Goal: Information Seeking & Learning: Learn about a topic

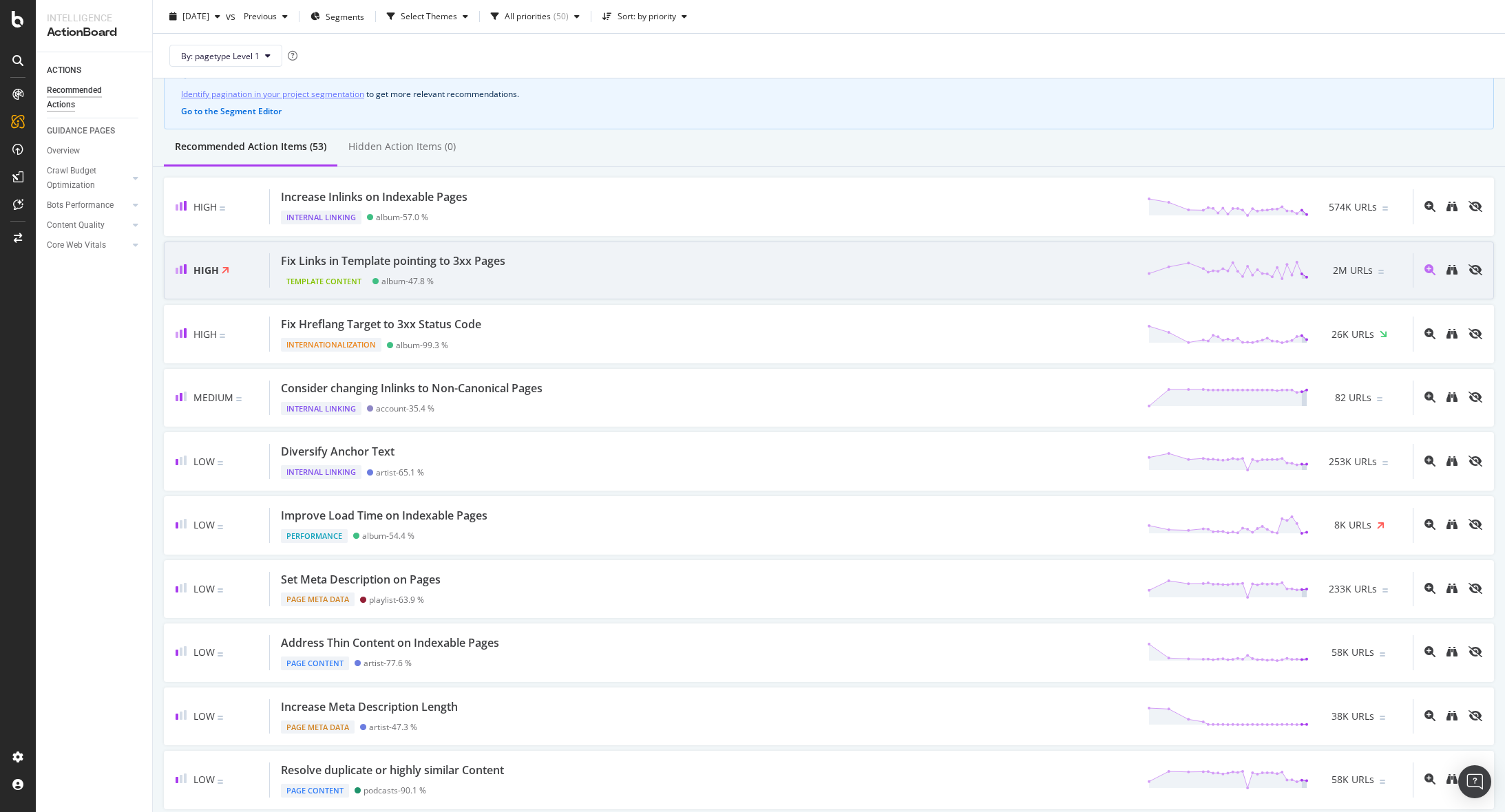
scroll to position [75, 0]
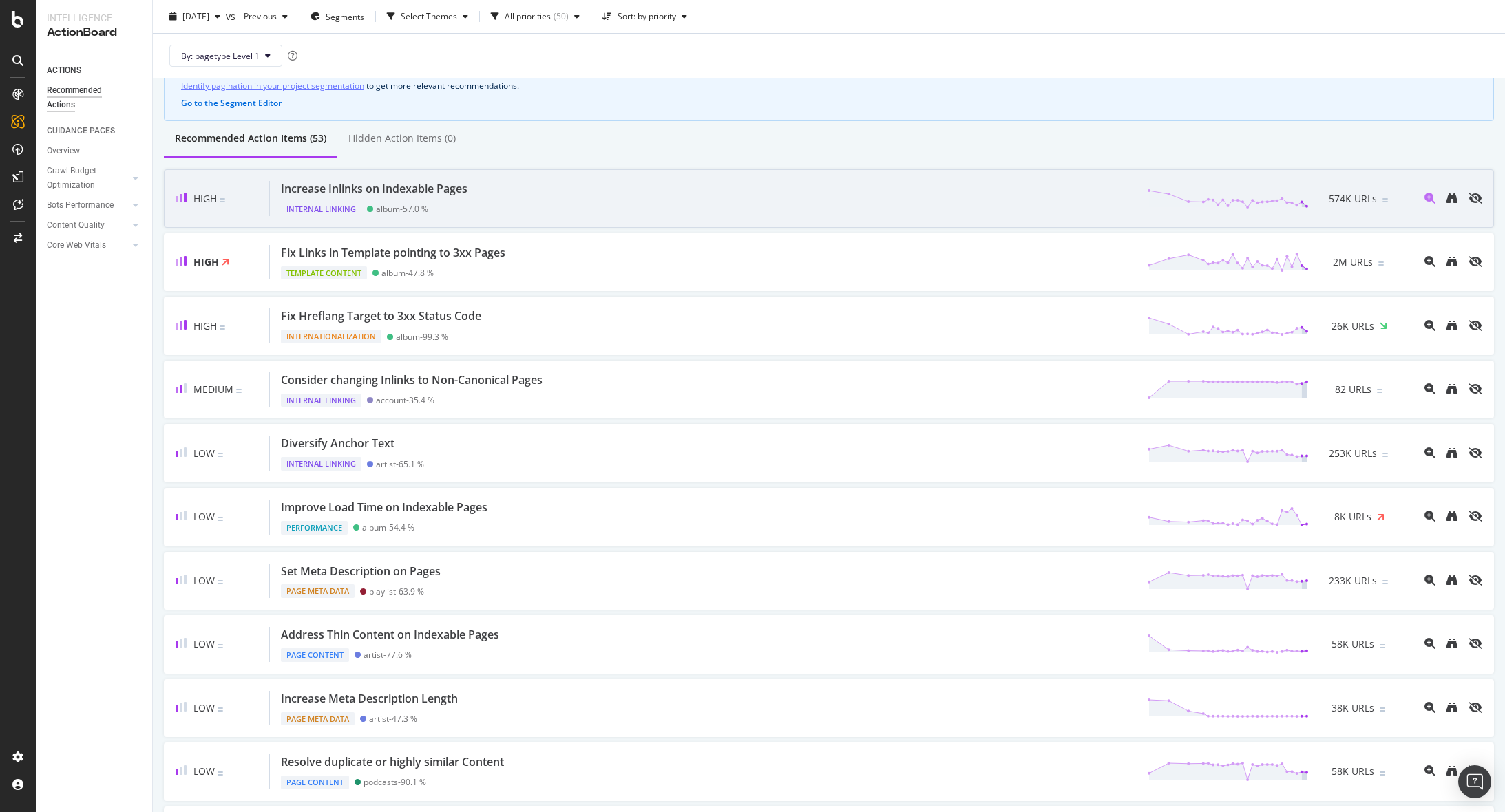
click at [436, 188] on div "Increase Inlinks on Indexable Pages" at bounding box center [374, 188] width 187 height 16
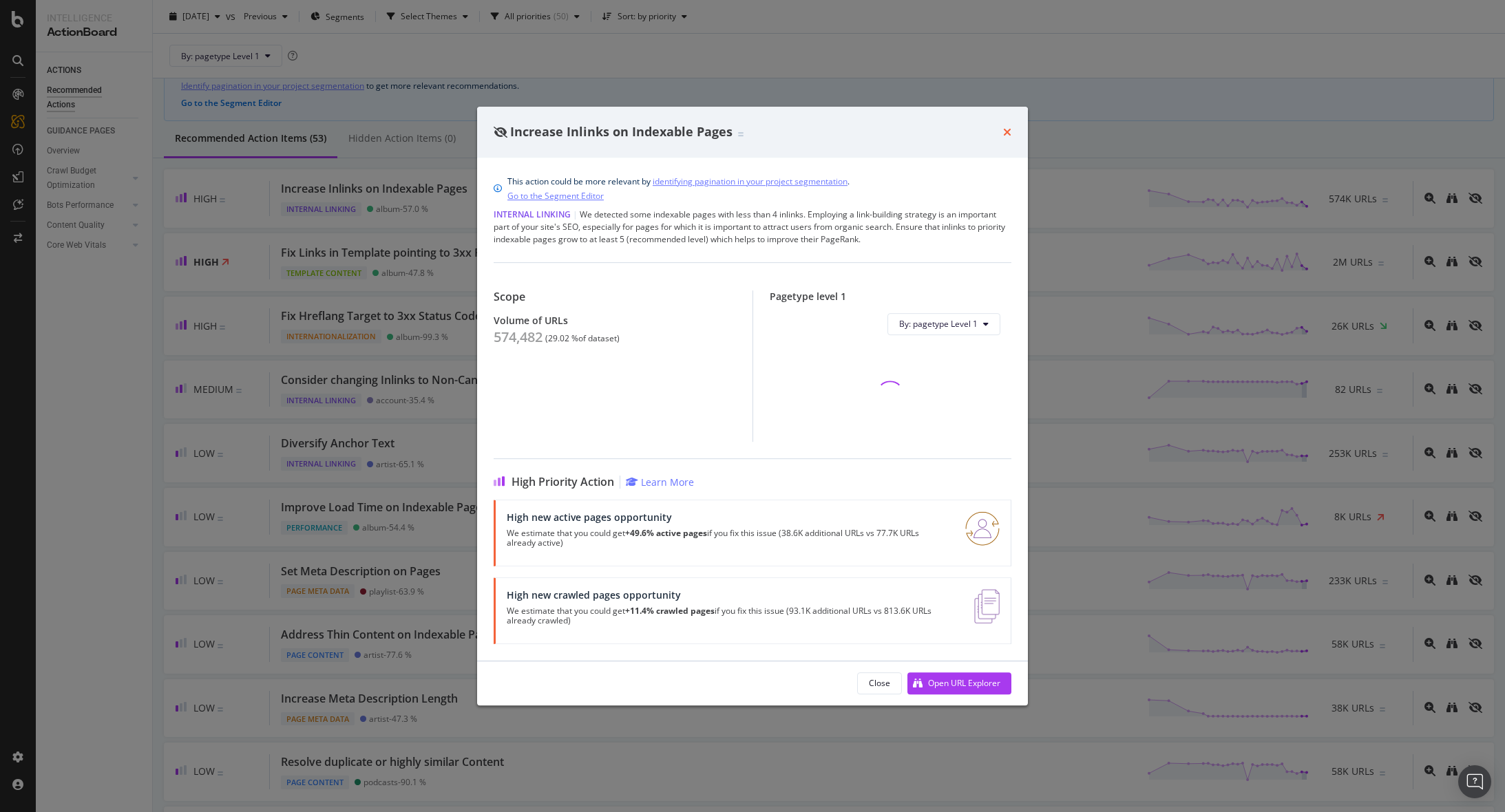
click at [1007, 133] on icon "times" at bounding box center [1007, 132] width 8 height 11
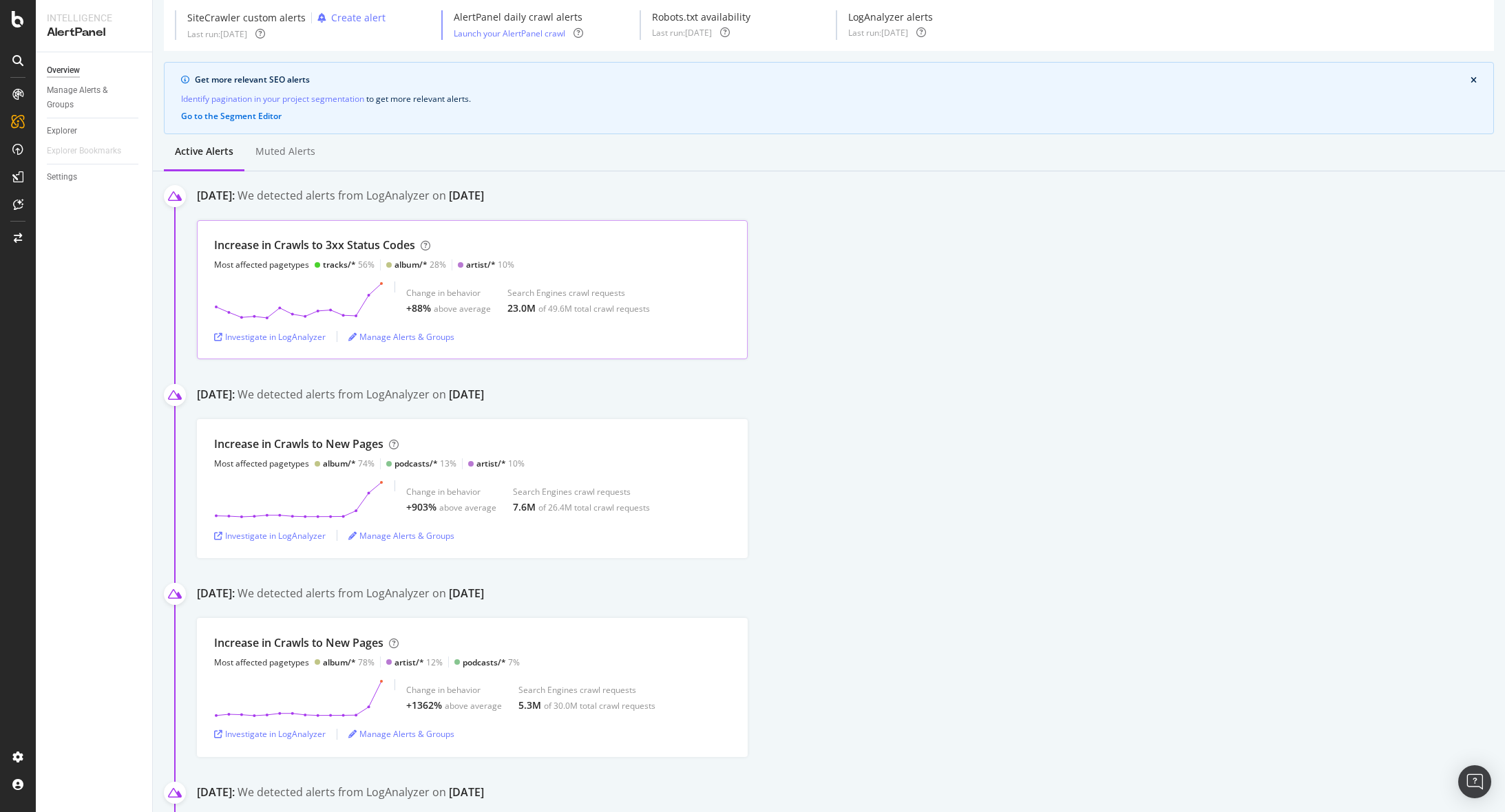
scroll to position [57, 0]
click at [297, 333] on div "Investigate in LogAnalyzer" at bounding box center [270, 333] width 112 height 12
click at [287, 341] on div "Investigate in LogAnalyzer" at bounding box center [270, 332] width 112 height 21
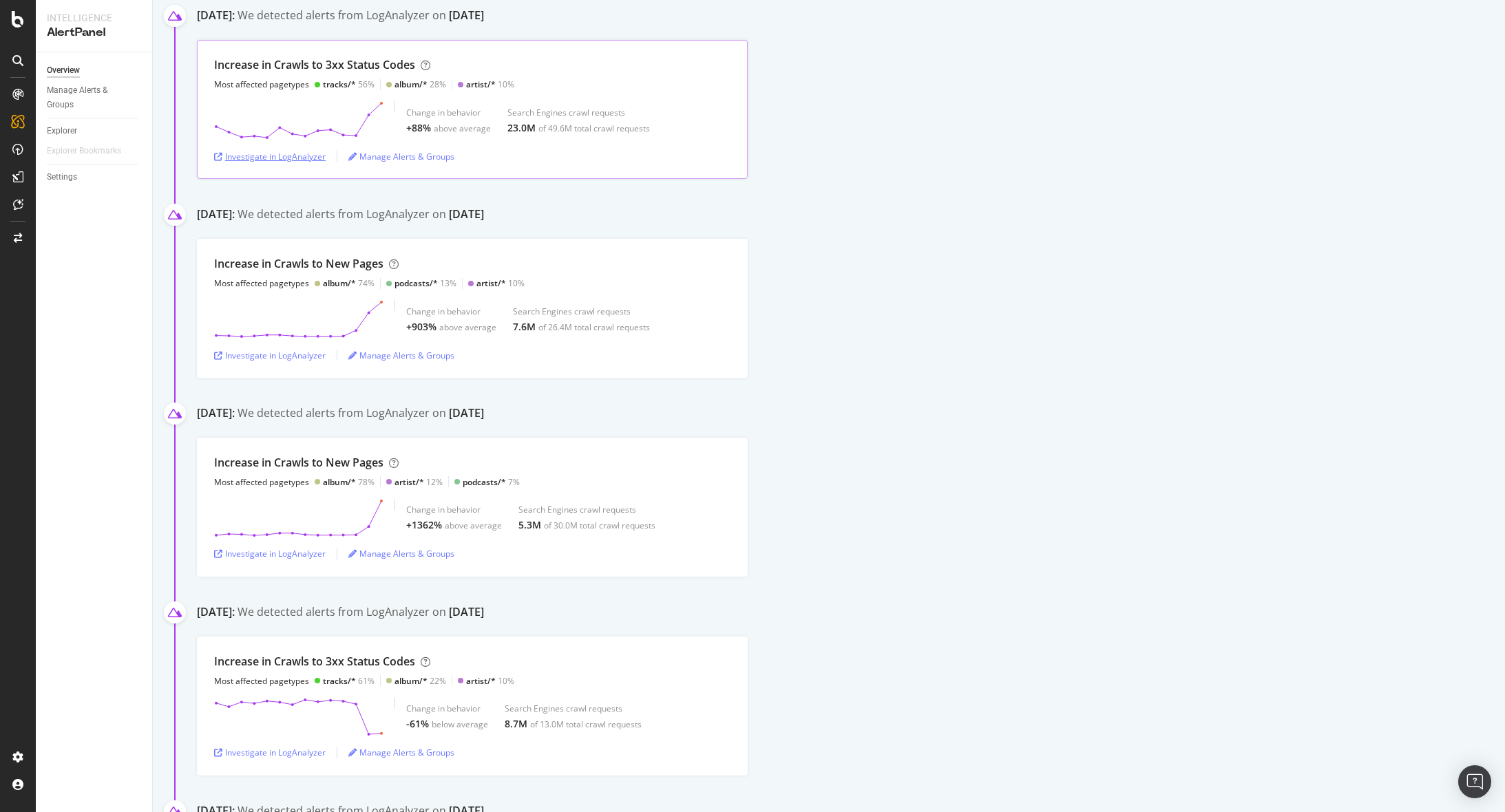
scroll to position [225, 0]
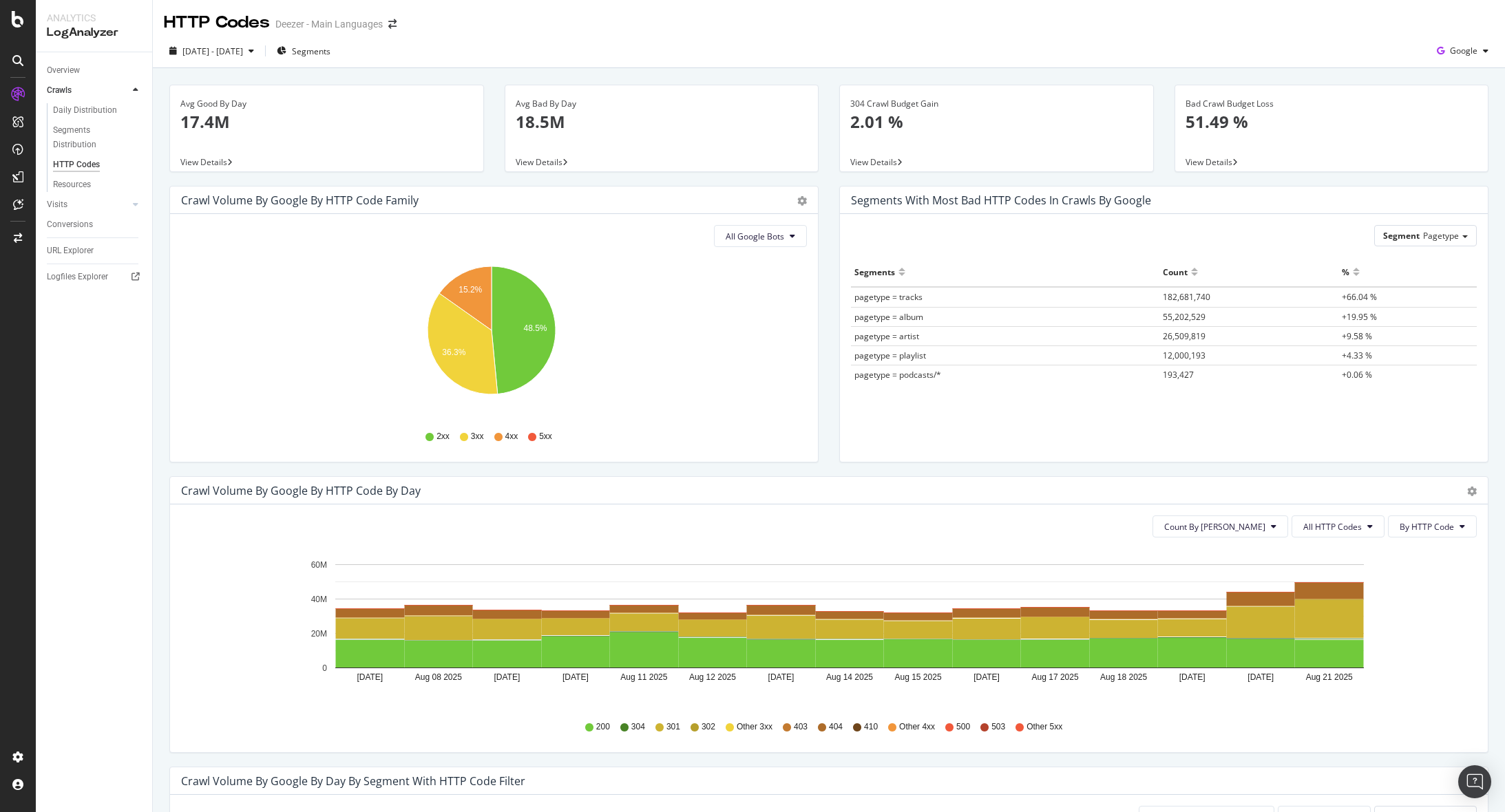
click at [1116, 34] on div "2025 Aug. 7th - Aug. 21st Segments Google" at bounding box center [828, 51] width 1352 height 33
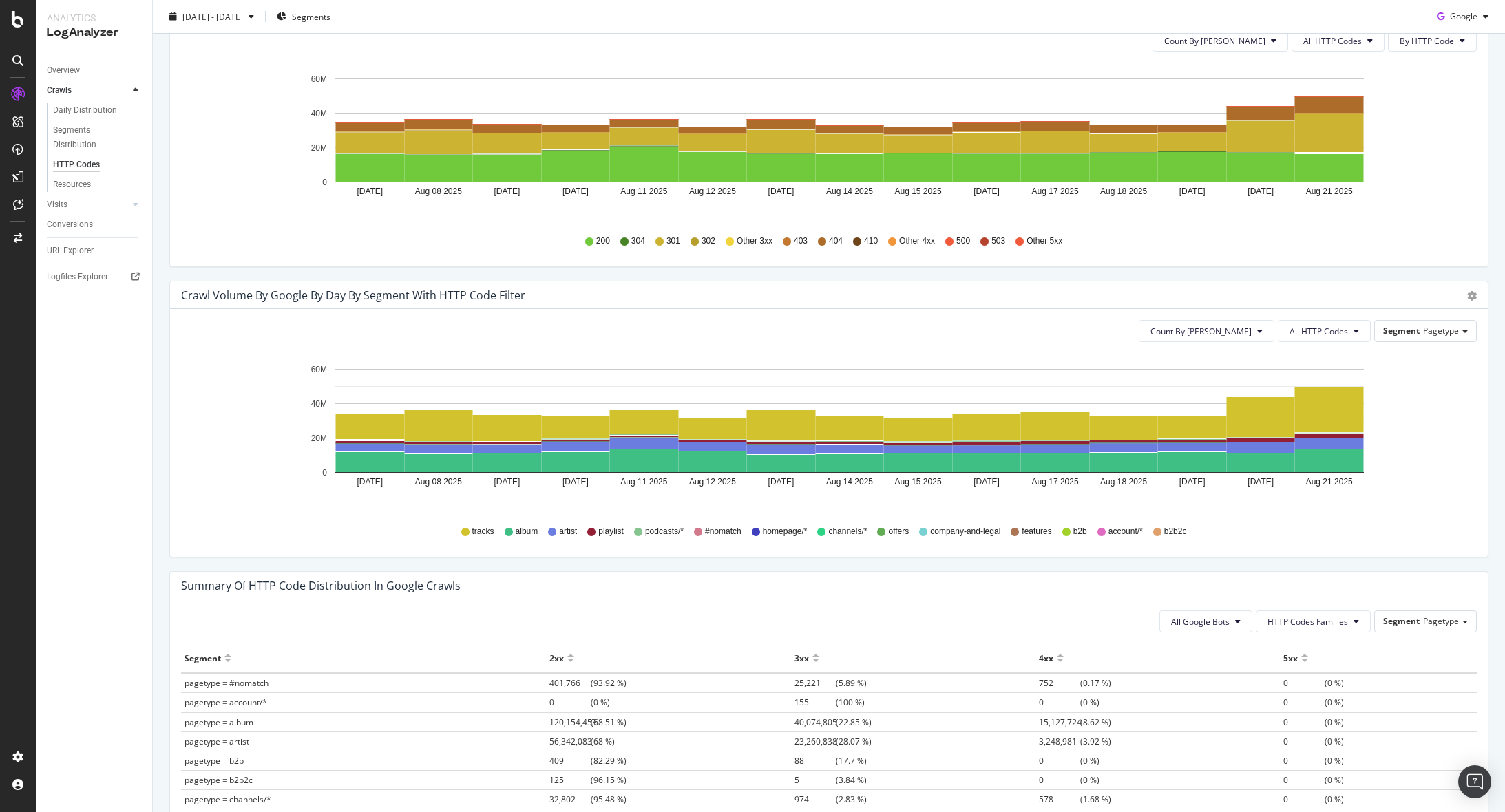
scroll to position [611, 0]
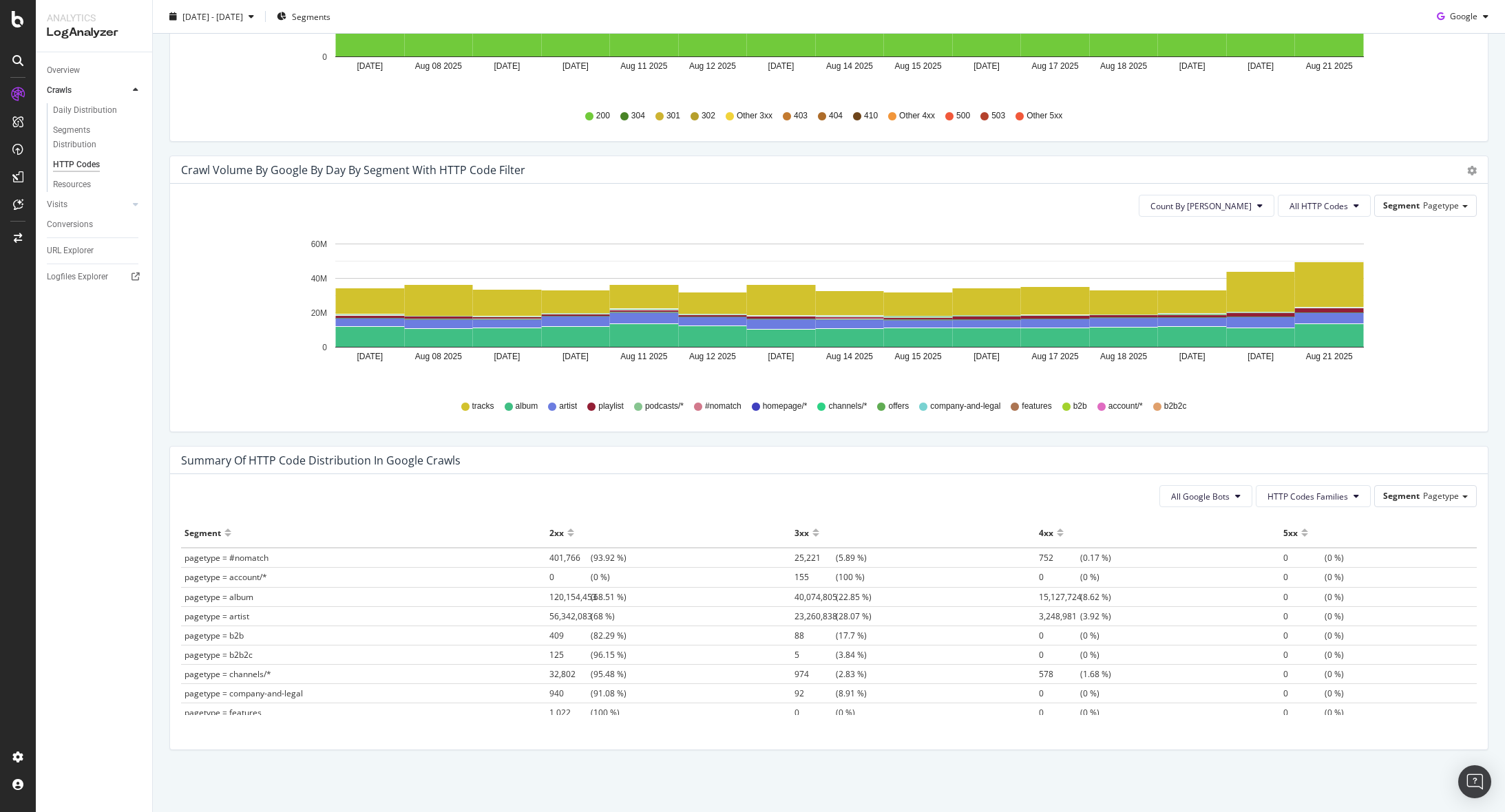
click at [883, 217] on div "Count By Day All HTTP Codes Segment Pagetype Hold CMD (⌘) while clicking to fil…" at bounding box center [829, 308] width 1318 height 248
click at [1243, 206] on button "Count By Day" at bounding box center [1206, 206] width 136 height 22
click at [1332, 197] on button "All HTTP Codes" at bounding box center [1324, 206] width 93 height 22
click at [1315, 343] on span "3xx family" at bounding box center [1315, 343] width 69 height 12
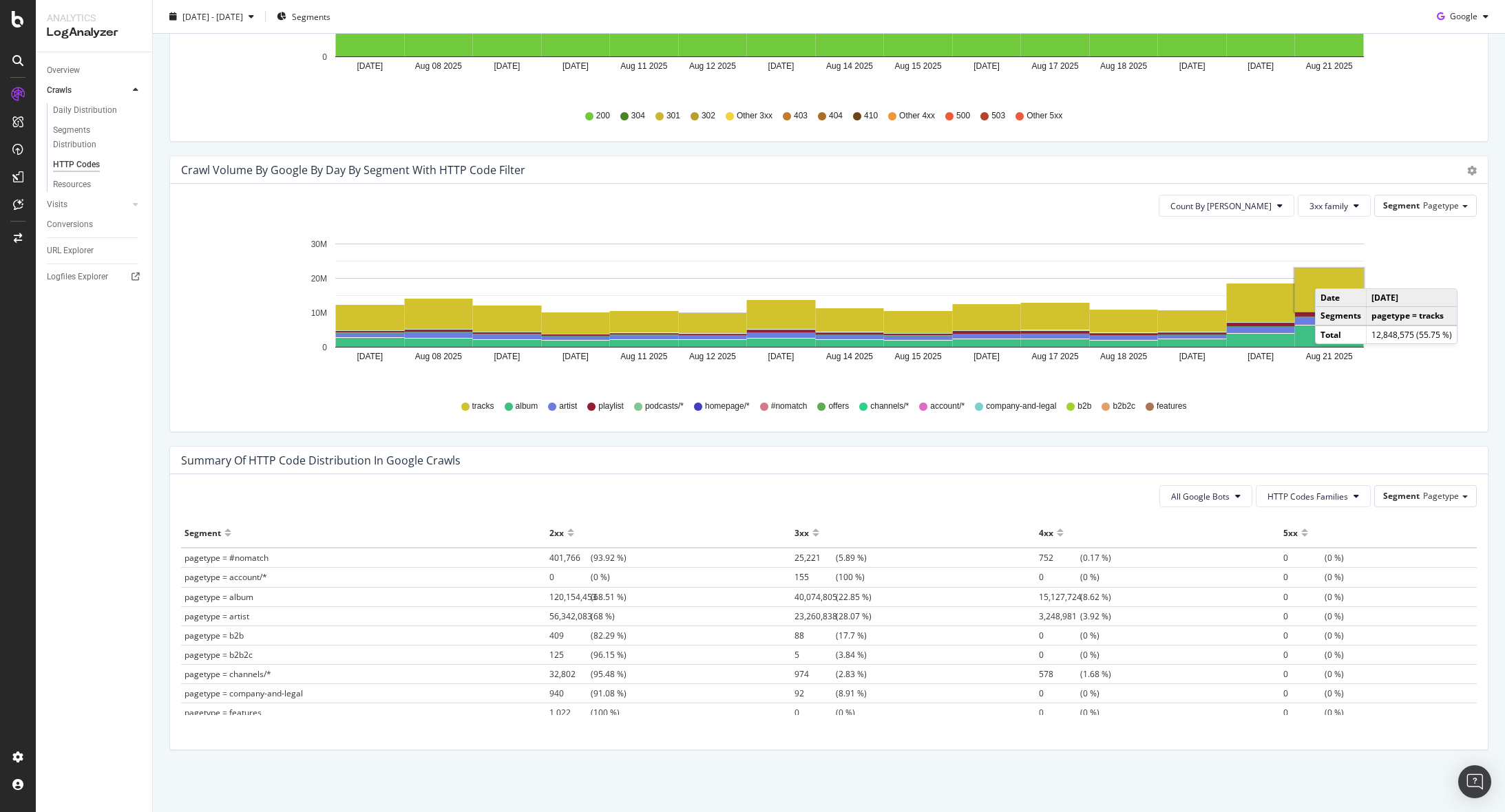
click at [1328, 275] on rect "A chart." at bounding box center [1329, 290] width 69 height 43
